Goal: Task Accomplishment & Management: Manage account settings

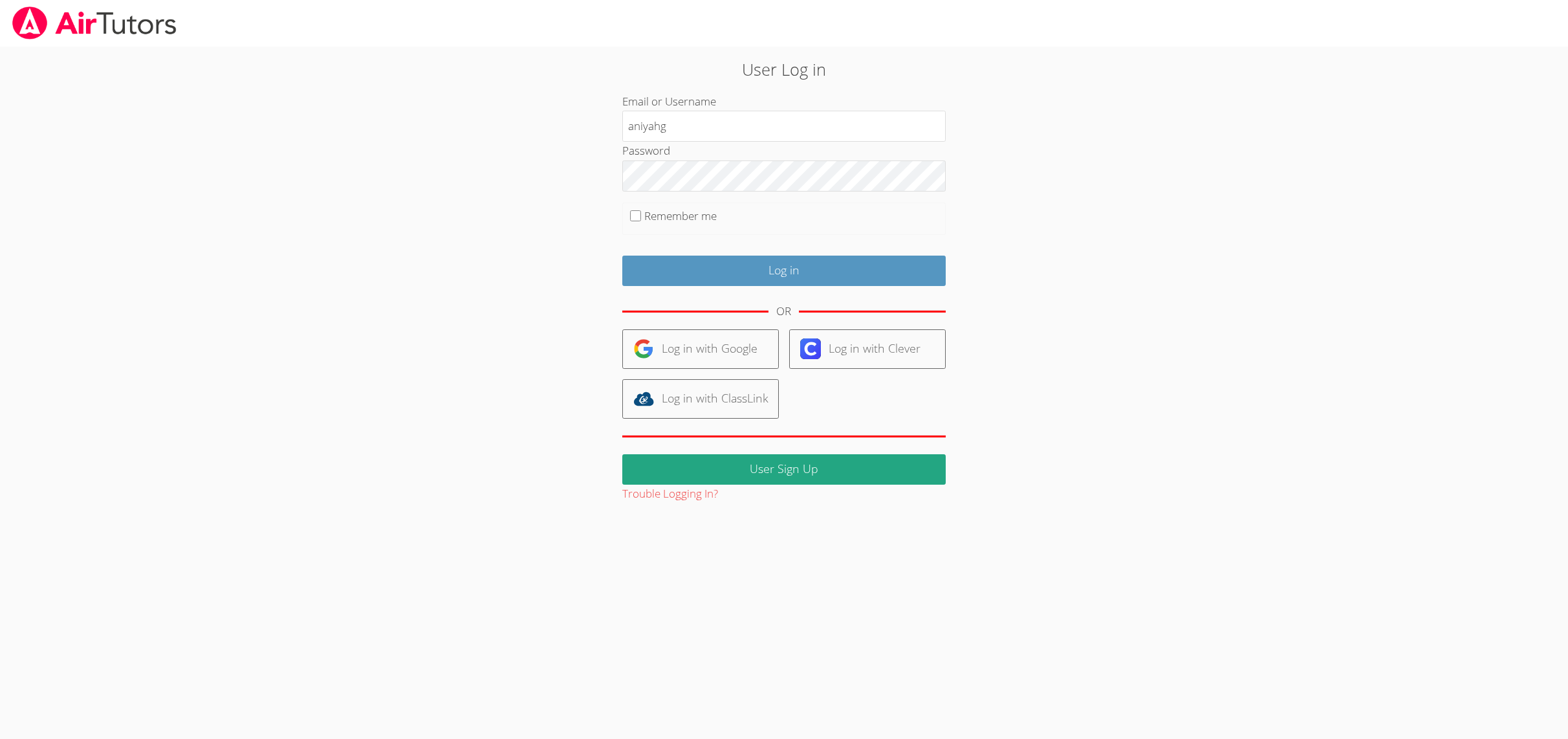
type input "aniyahg"
click at [660, 285] on input "Log in" at bounding box center [784, 271] width 324 height 31
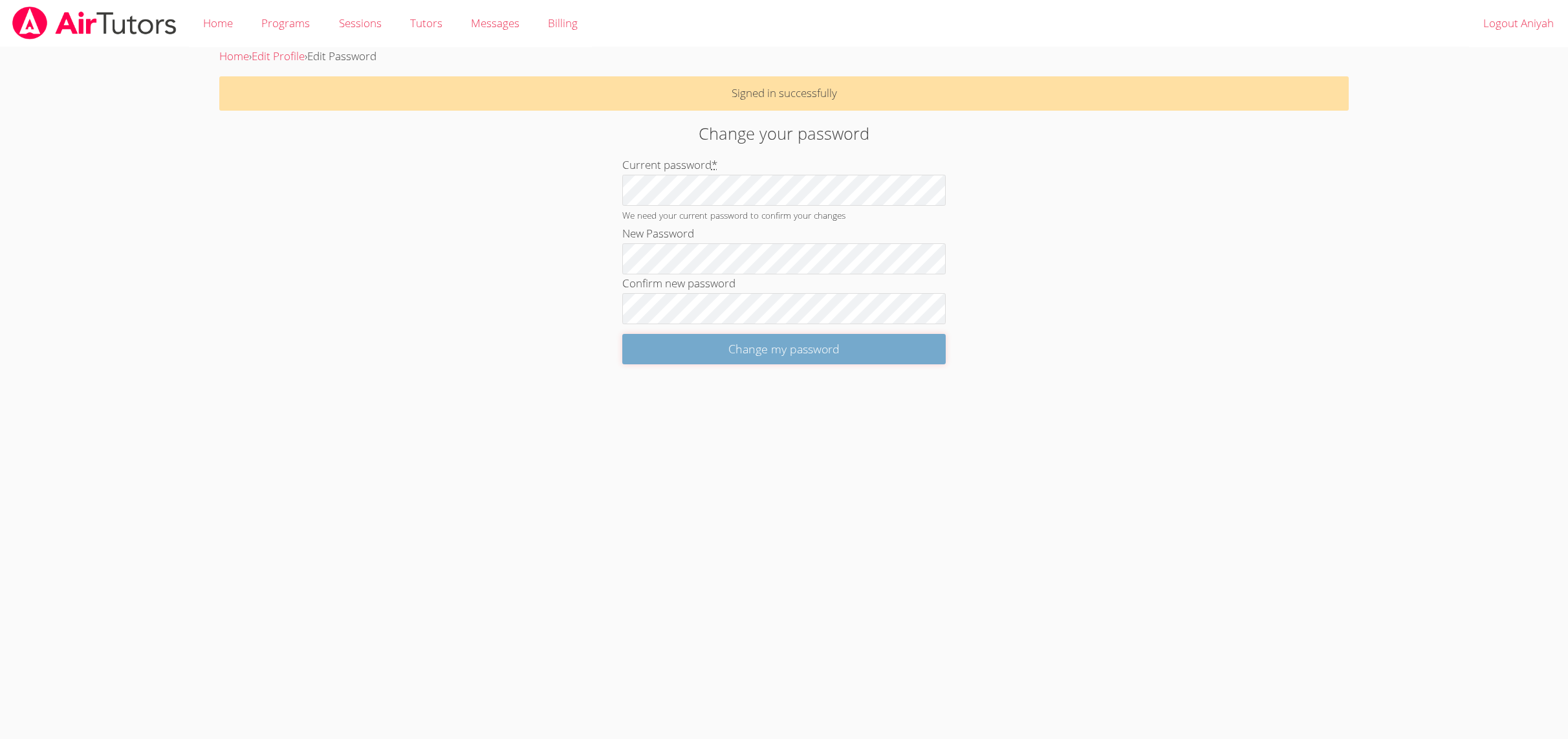
click at [648, 352] on input "Change my password" at bounding box center [784, 349] width 324 height 31
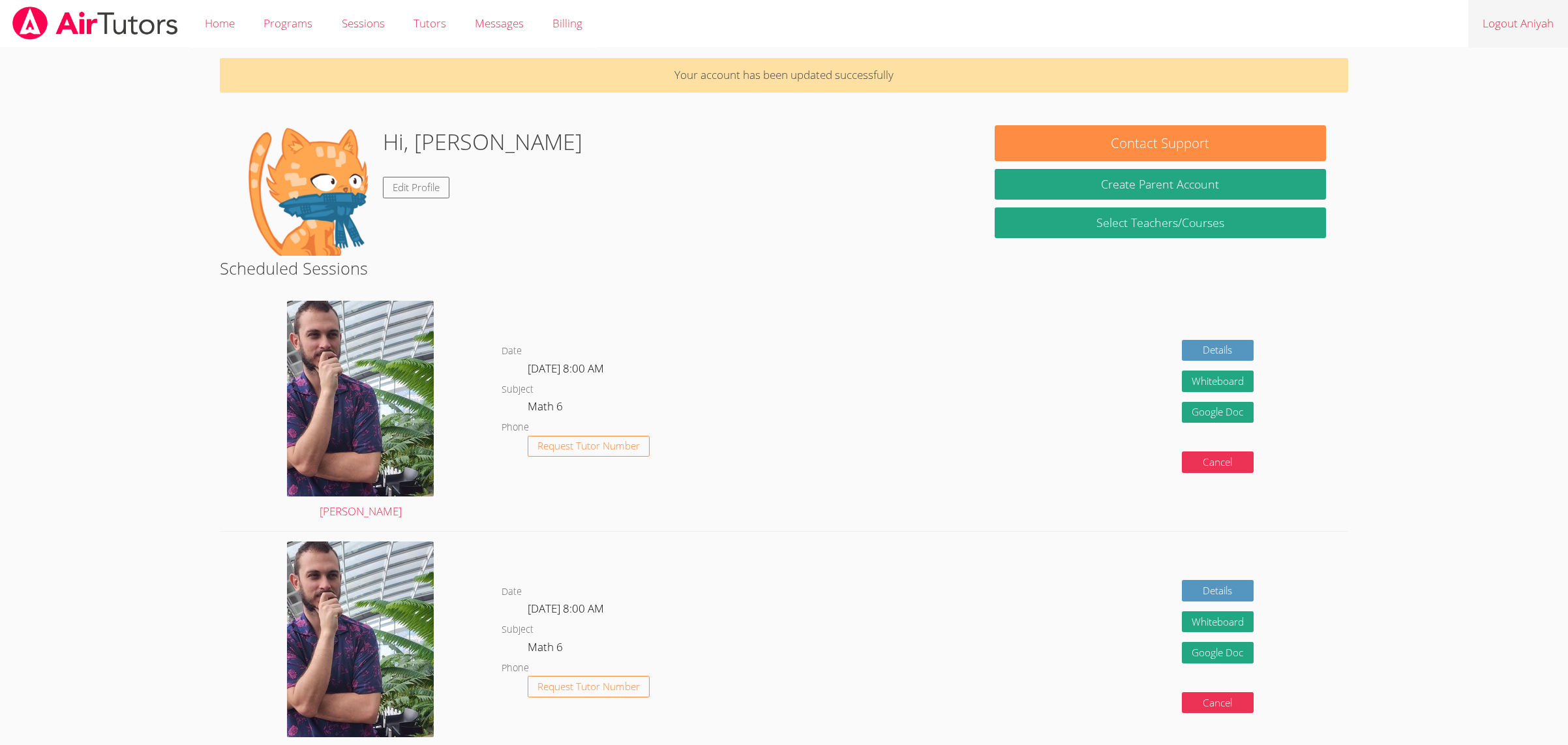
click at [1492, 33] on link "Logout Aniyah" at bounding box center [1517, 24] width 100 height 48
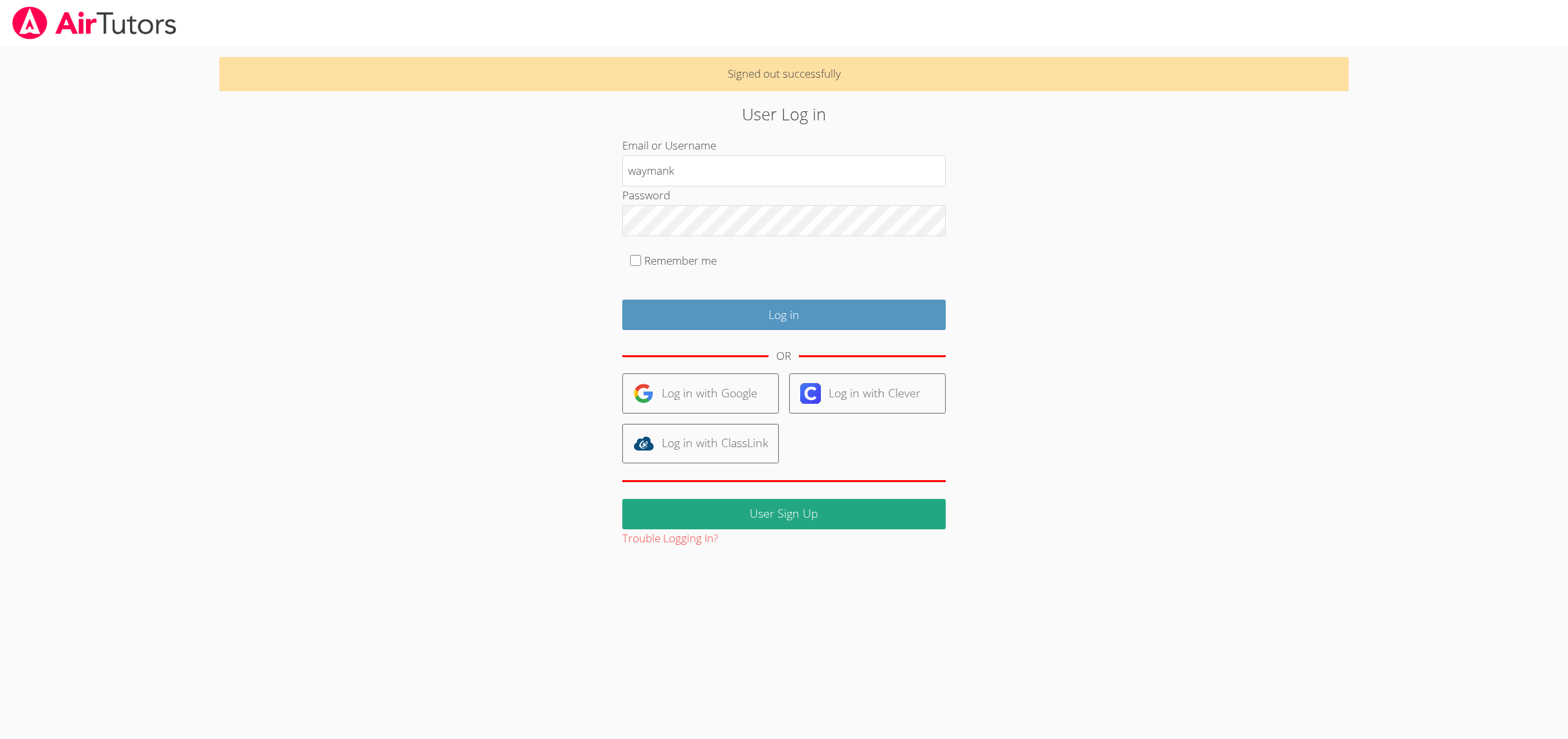
type input "waymank"
click at [639, 313] on input "Log in" at bounding box center [784, 315] width 324 height 31
